Goal: Communication & Community: Ask a question

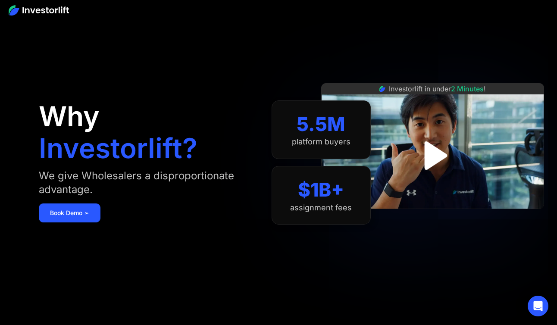
click at [430, 154] on img "open lightbox" at bounding box center [433, 156] width 52 height 52
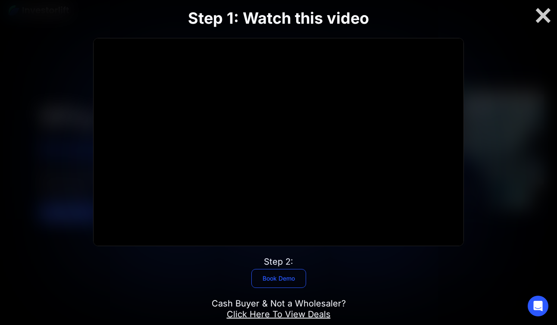
click at [286, 278] on link "Book Demo" at bounding box center [278, 278] width 55 height 19
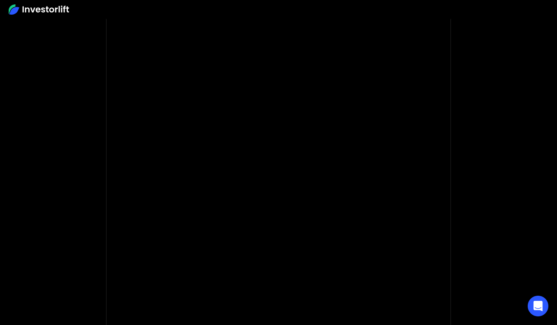
scroll to position [76, 0]
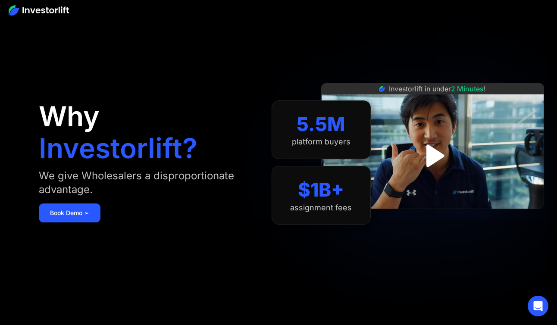
click at [33, 8] on img at bounding box center [39, 10] width 60 height 10
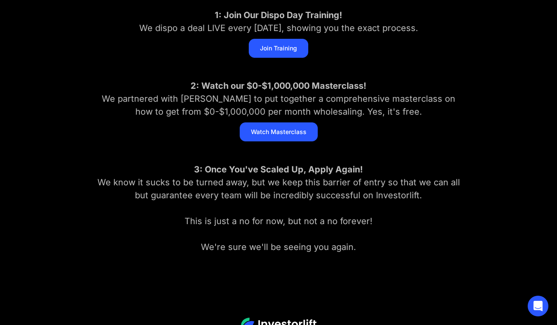
scroll to position [176, 0]
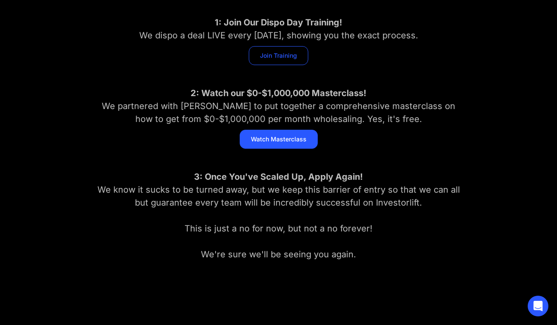
click at [279, 60] on link "Join Training" at bounding box center [278, 55] width 59 height 19
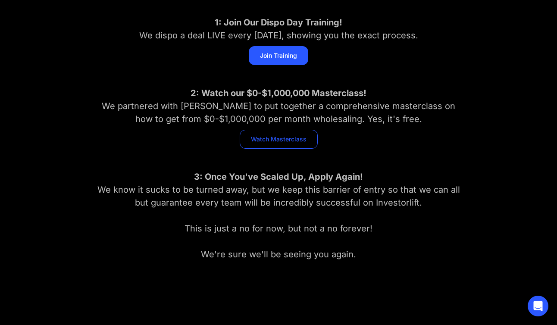
click at [286, 137] on link "Watch Masterclass" at bounding box center [279, 139] width 78 height 19
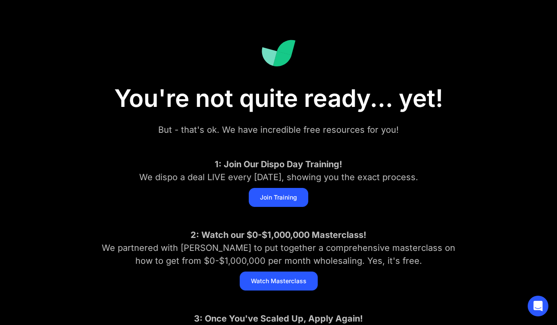
scroll to position [46, 0]
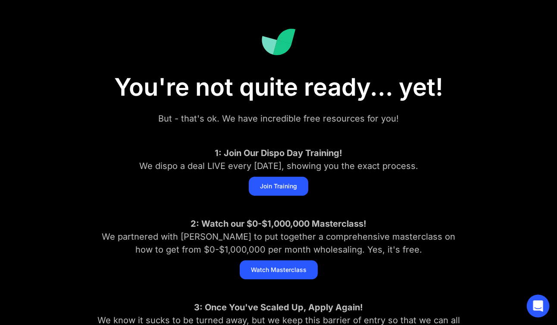
click at [536, 307] on icon "Open Intercom Messenger" at bounding box center [538, 305] width 10 height 11
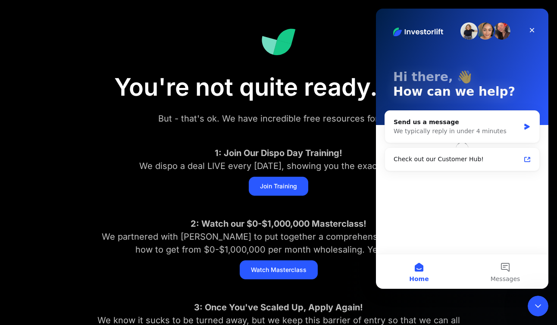
scroll to position [0, 0]
click at [507, 269] on button "Messages" at bounding box center [505, 271] width 86 height 34
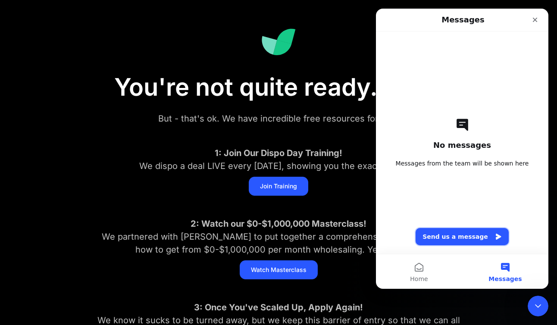
click at [474, 236] on button "Send us a message" at bounding box center [462, 236] width 93 height 17
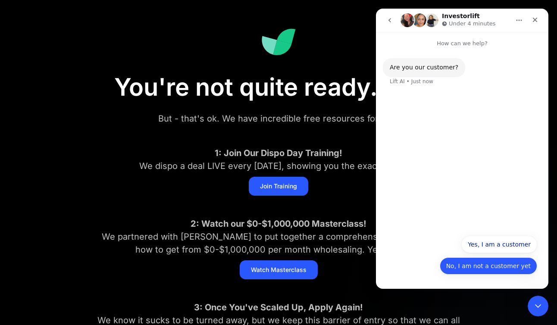
click at [494, 266] on button "No, I am not a customer yet" at bounding box center [488, 265] width 97 height 17
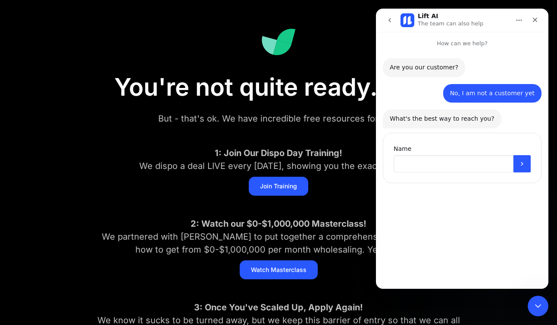
click at [455, 166] on input "Name" at bounding box center [454, 163] width 120 height 17
type input "**********"
click at [516, 159] on button "Submit" at bounding box center [521, 163] width 17 height 17
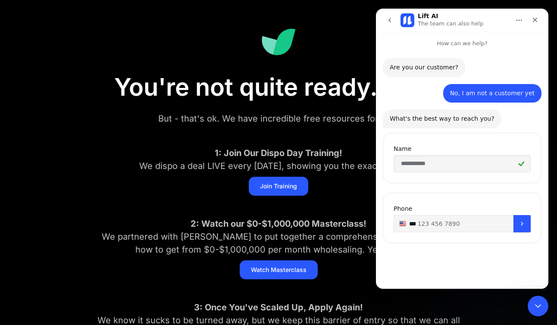
click at [481, 222] on input "**" at bounding box center [462, 223] width 137 height 17
type input "**********"
click at [524, 225] on icon "Submit" at bounding box center [522, 223] width 7 height 7
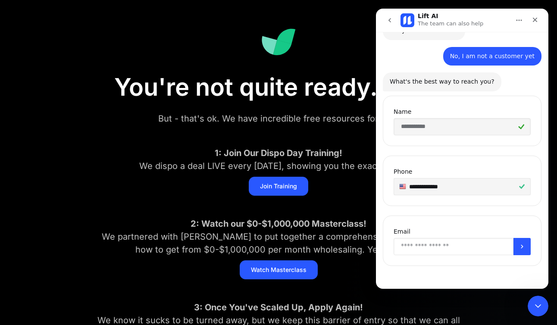
click at [487, 247] on input "Enter your email" at bounding box center [454, 246] width 120 height 17
type input "**********"
click at [521, 249] on button "Submit" at bounding box center [521, 246] width 17 height 17
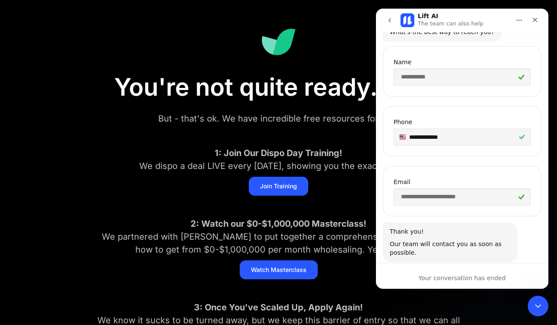
scroll to position [113, 0]
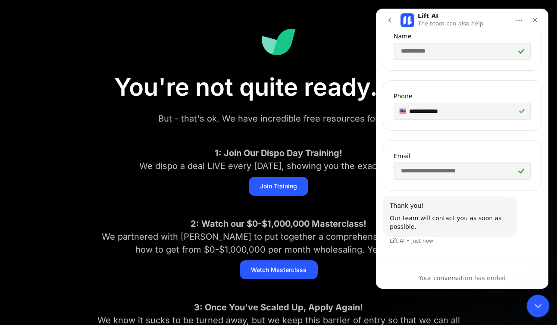
click at [534, 301] on icon "Close Intercom Messenger" at bounding box center [537, 305] width 10 height 10
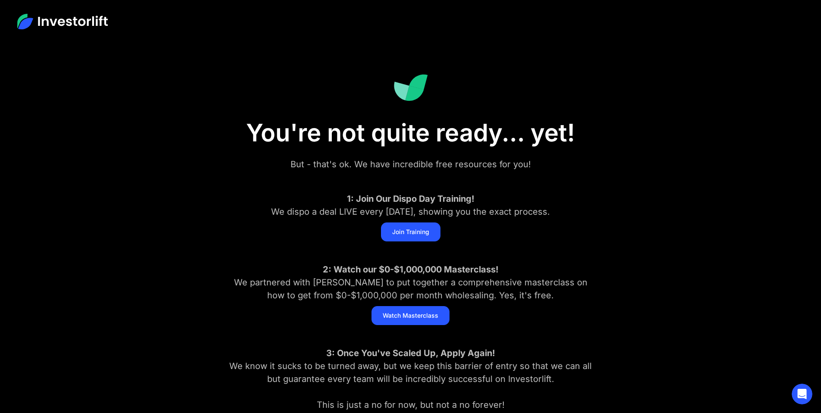
scroll to position [89, 0]
